Goal: Download file/media

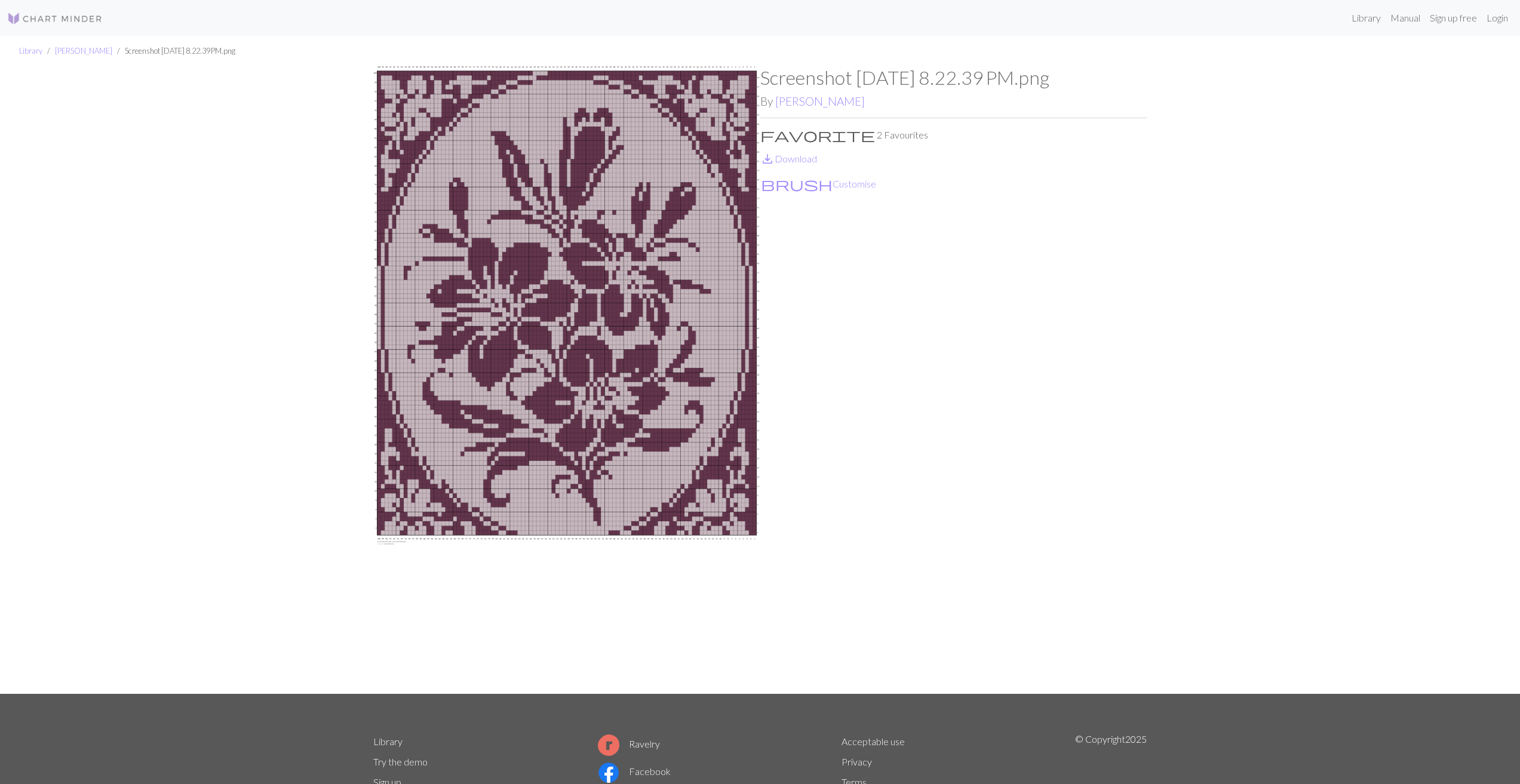
click at [611, 269] on img at bounding box center [567, 380] width 387 height 627
click at [650, 170] on img at bounding box center [567, 380] width 387 height 627
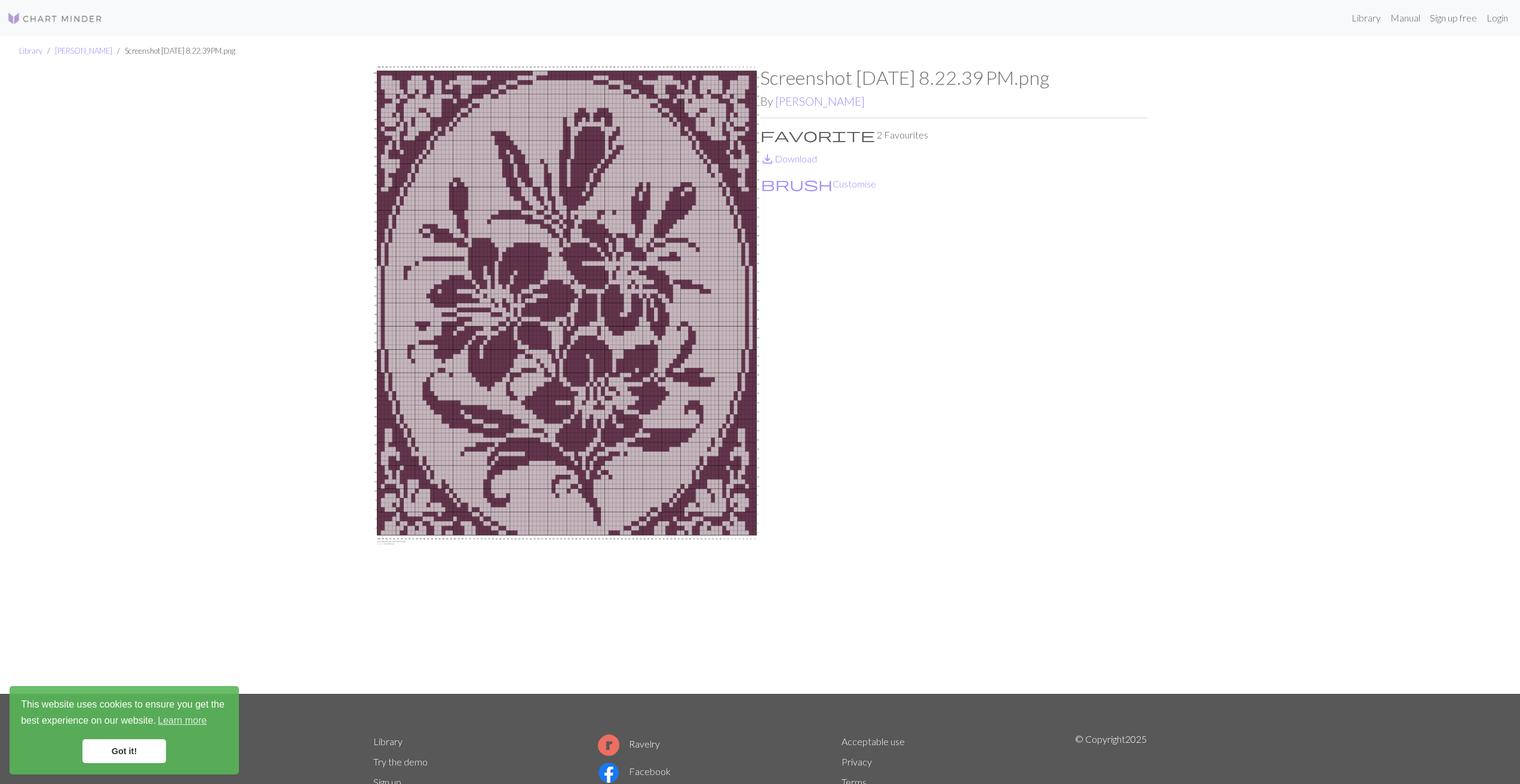
click at [677, 194] on img at bounding box center [567, 380] width 387 height 627
click at [795, 157] on link "save_alt Download" at bounding box center [788, 159] width 57 height 11
